Goal: Check status

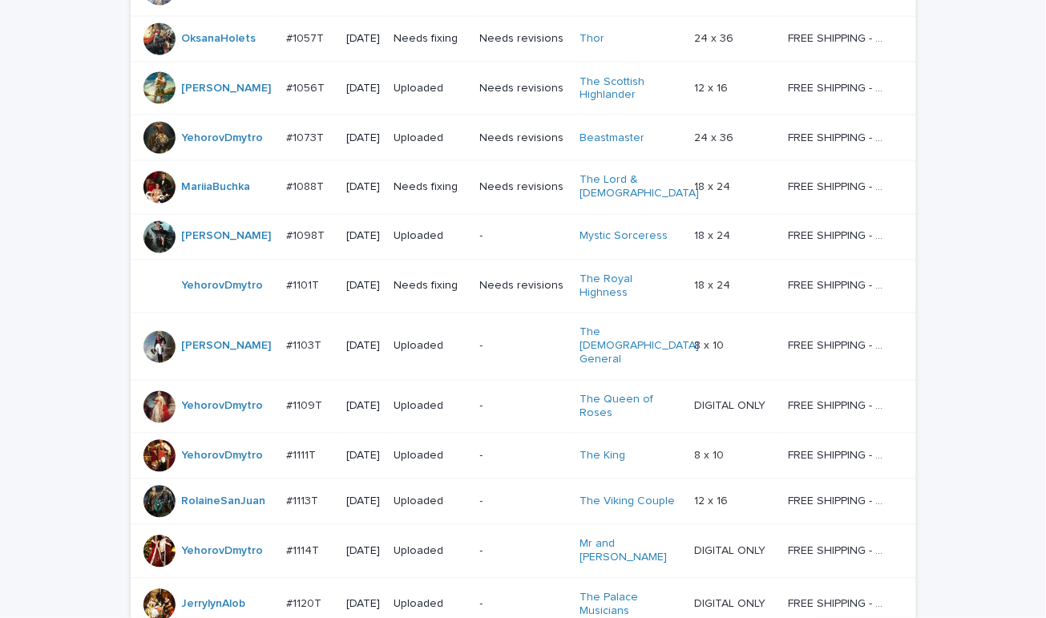
scroll to position [1210, 0]
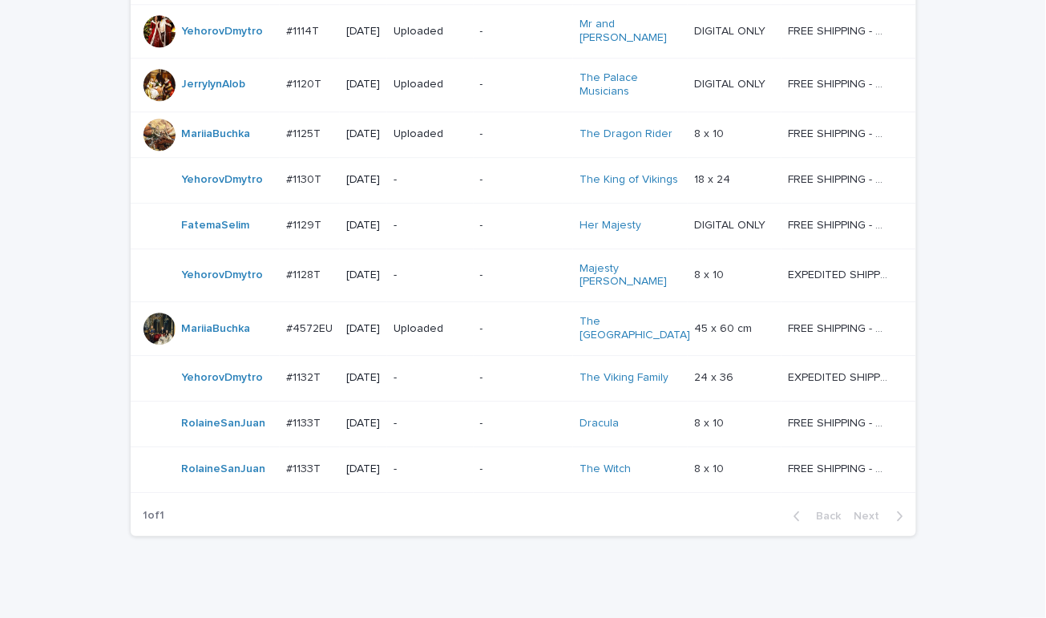
click at [439, 216] on div "-" at bounding box center [430, 224] width 74 height 17
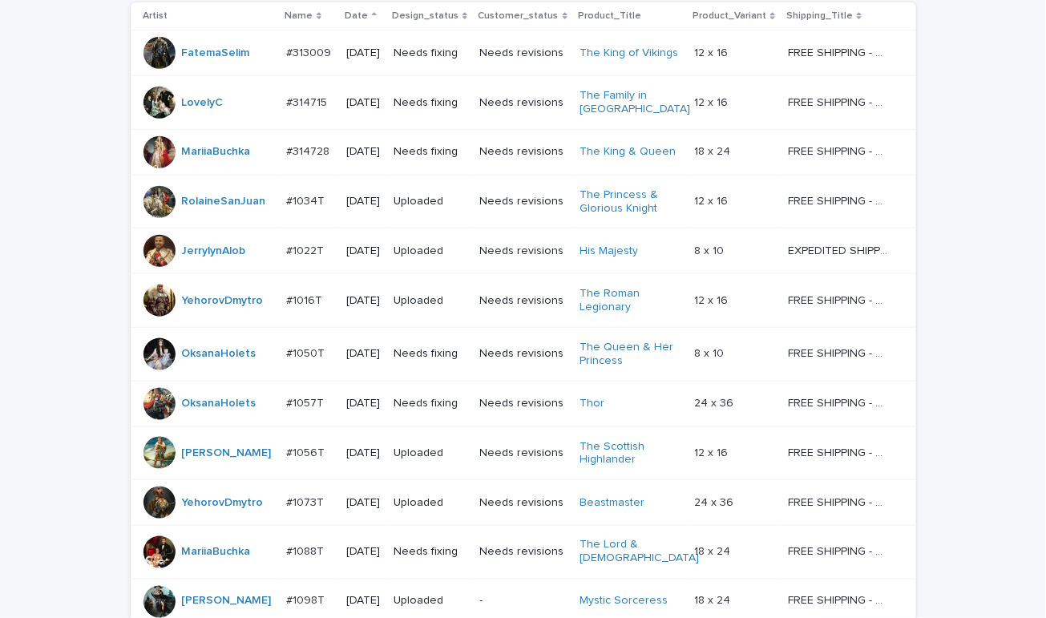
scroll to position [1210, 0]
